Goal: Task Accomplishment & Management: Manage account settings

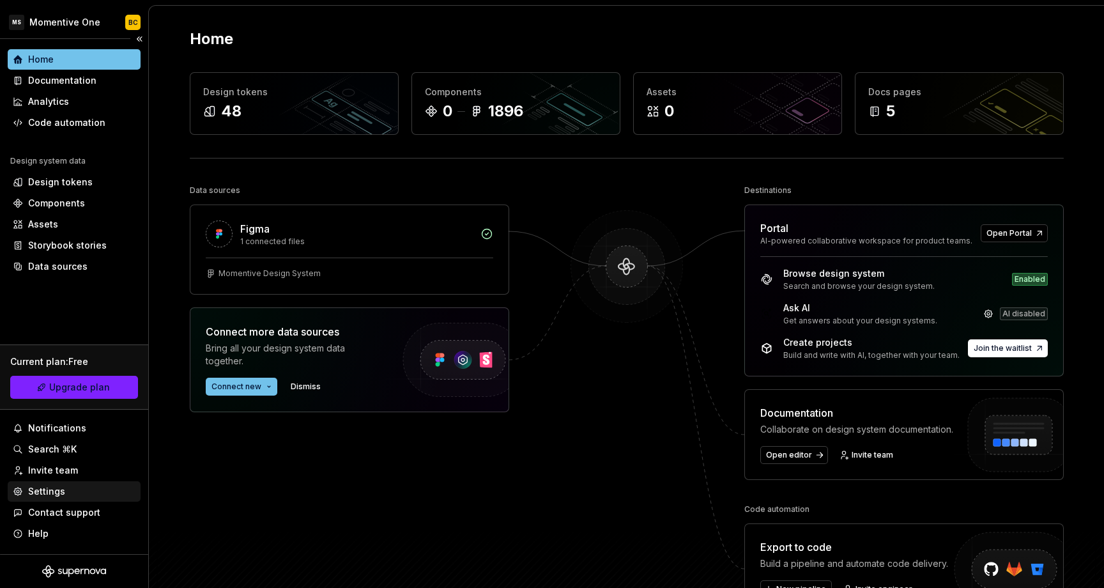
click at [43, 495] on div "Settings" at bounding box center [46, 491] width 37 height 13
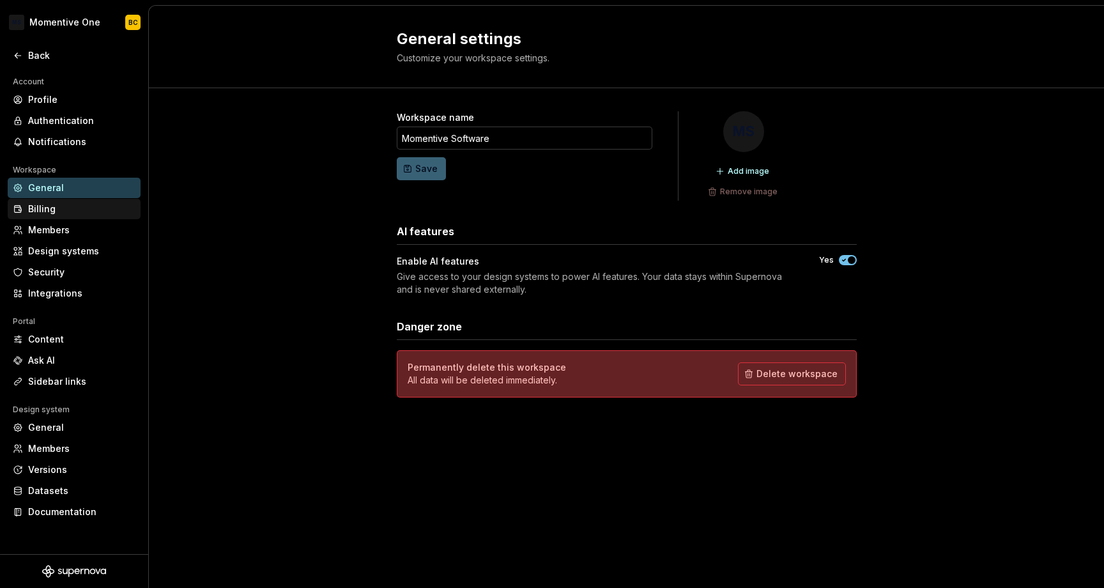
click at [32, 214] on div "Billing" at bounding box center [81, 208] width 107 height 13
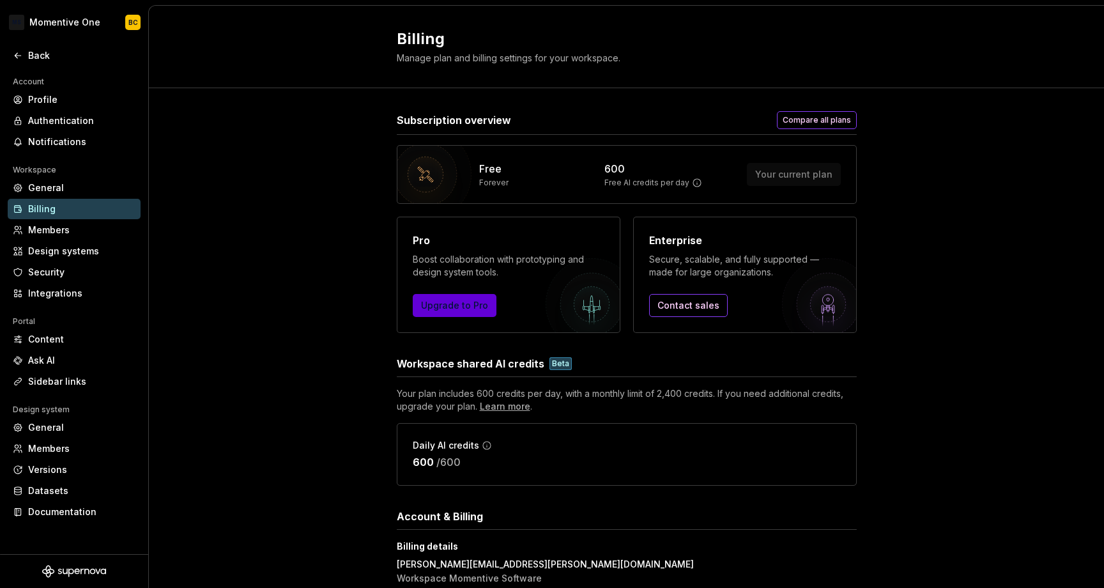
click at [458, 302] on span "Upgrade to Pro" at bounding box center [454, 305] width 67 height 13
